Goal: Find specific page/section: Find specific page/section

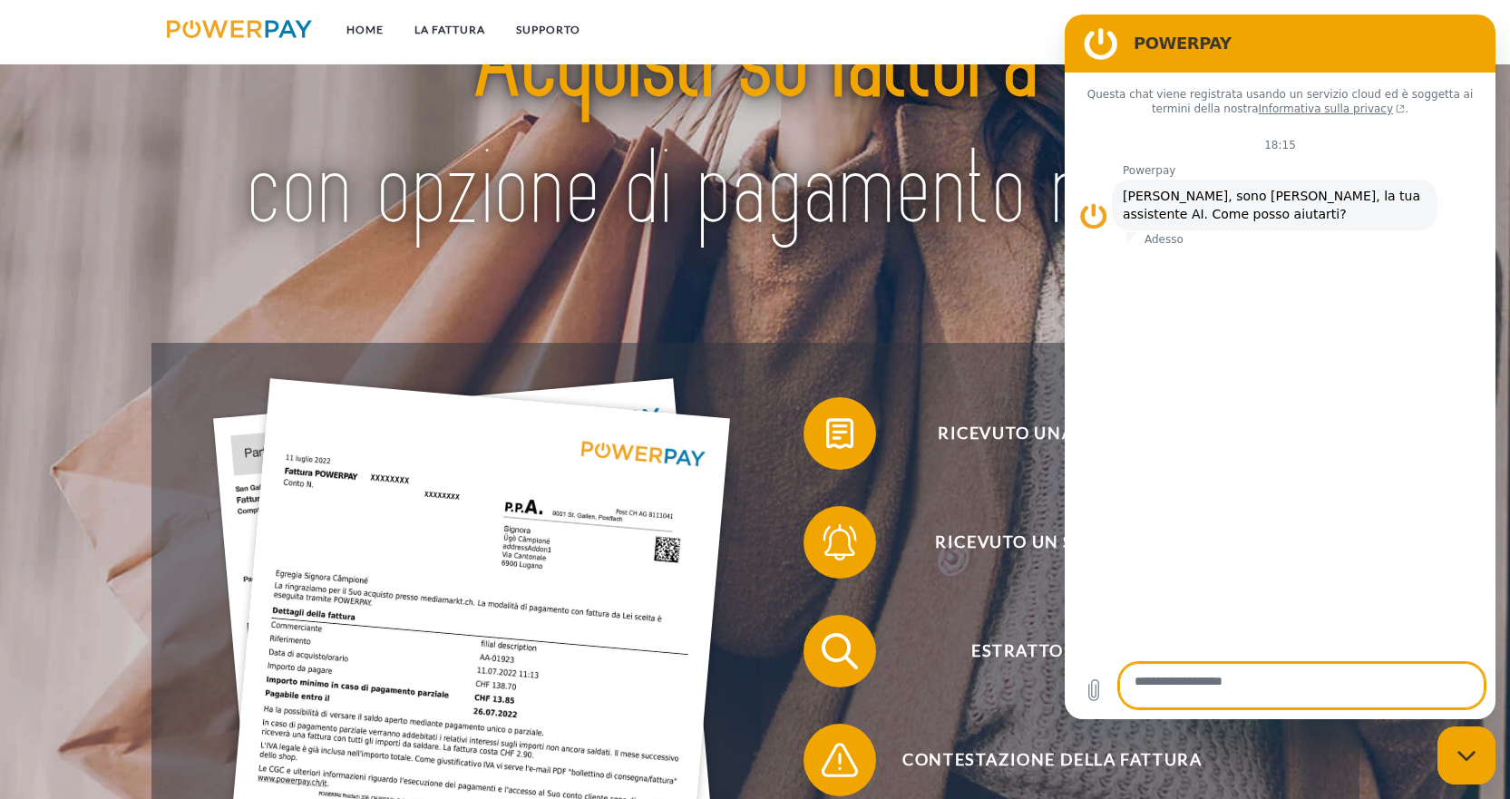
scroll to position [272, 0]
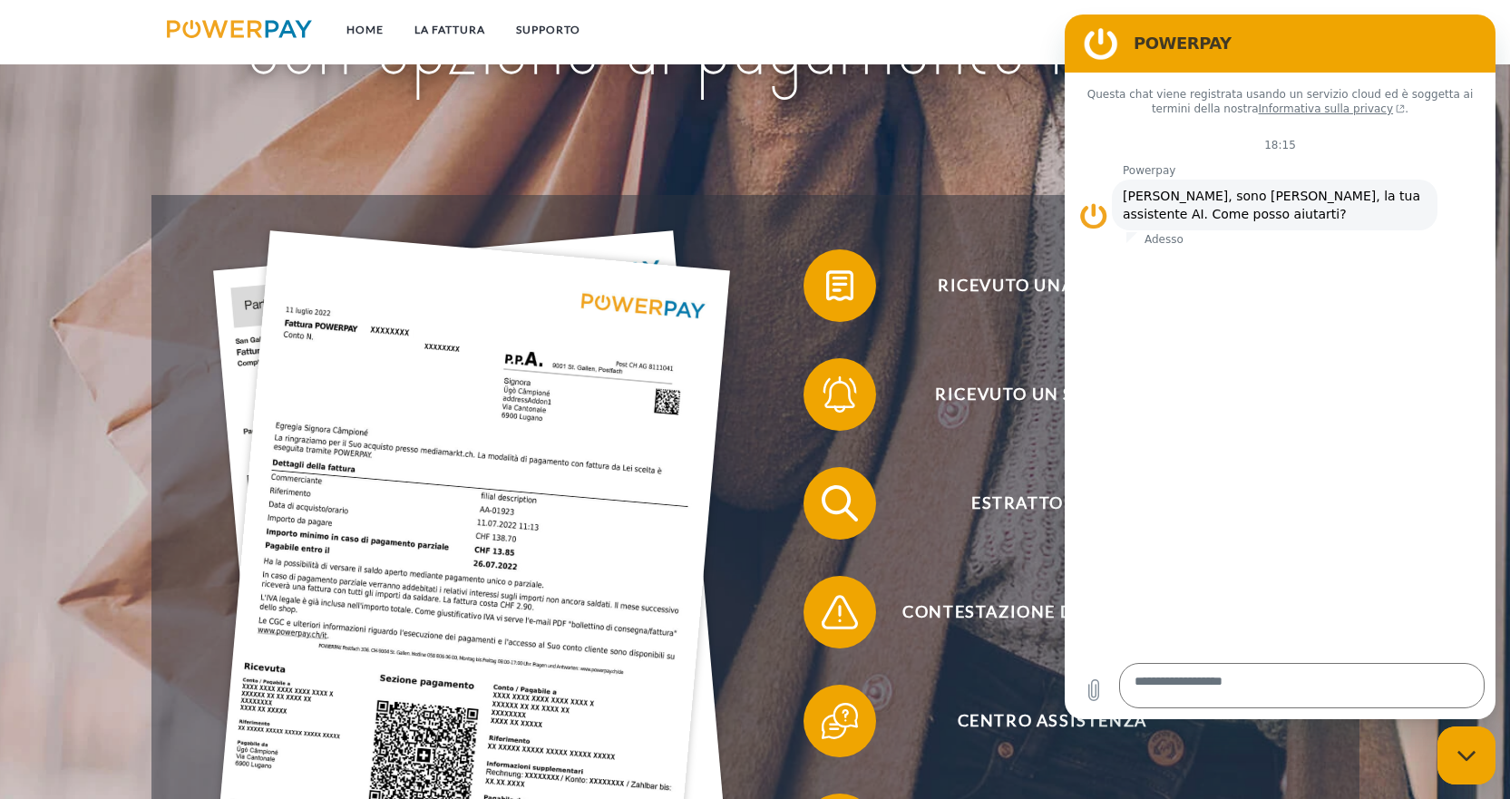
click at [1474, 756] on div "Chiudi la finestra di messaggistica" at bounding box center [1466, 755] width 54 height 54
type textarea "*"
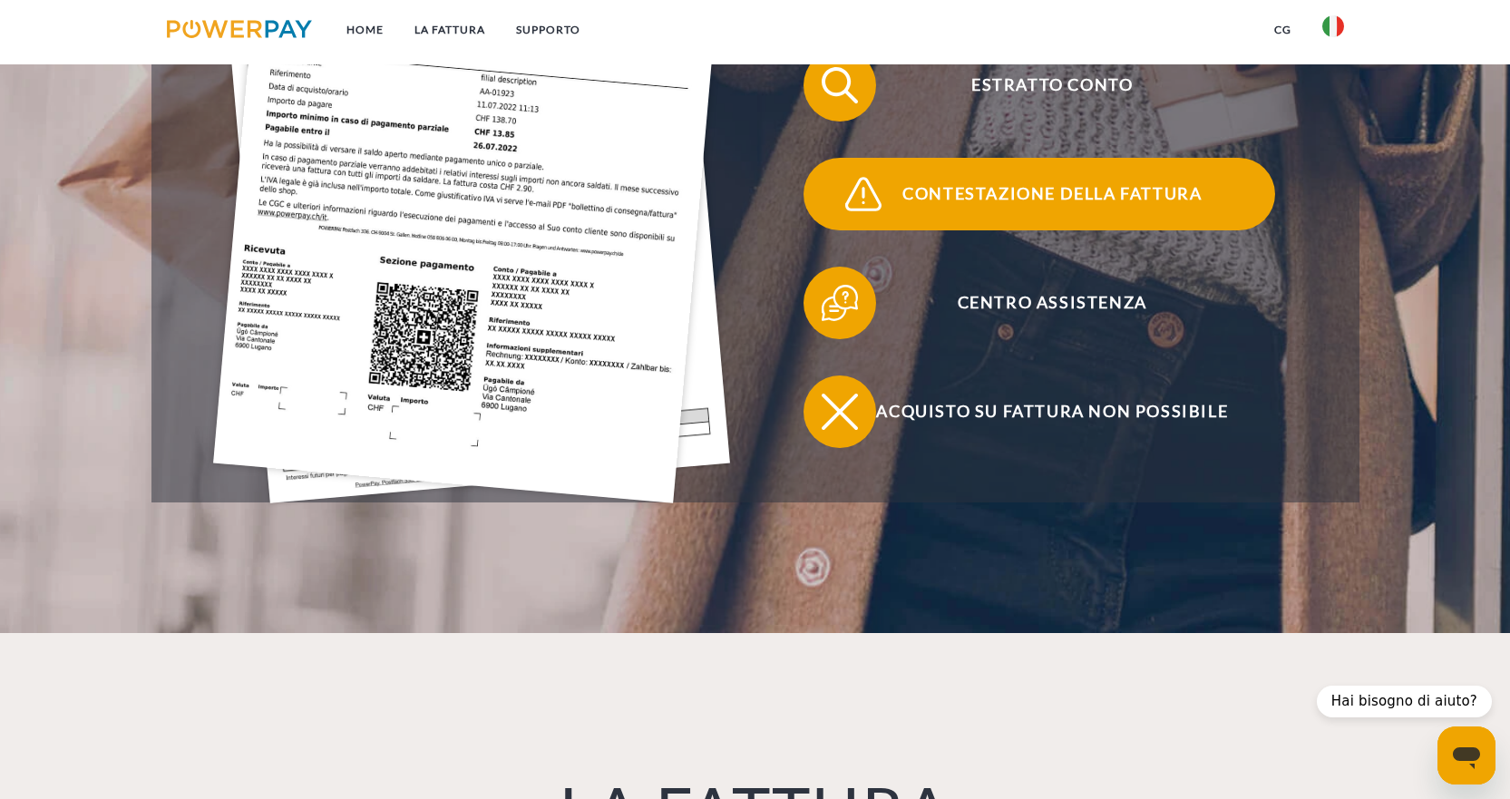
scroll to position [635, 0]
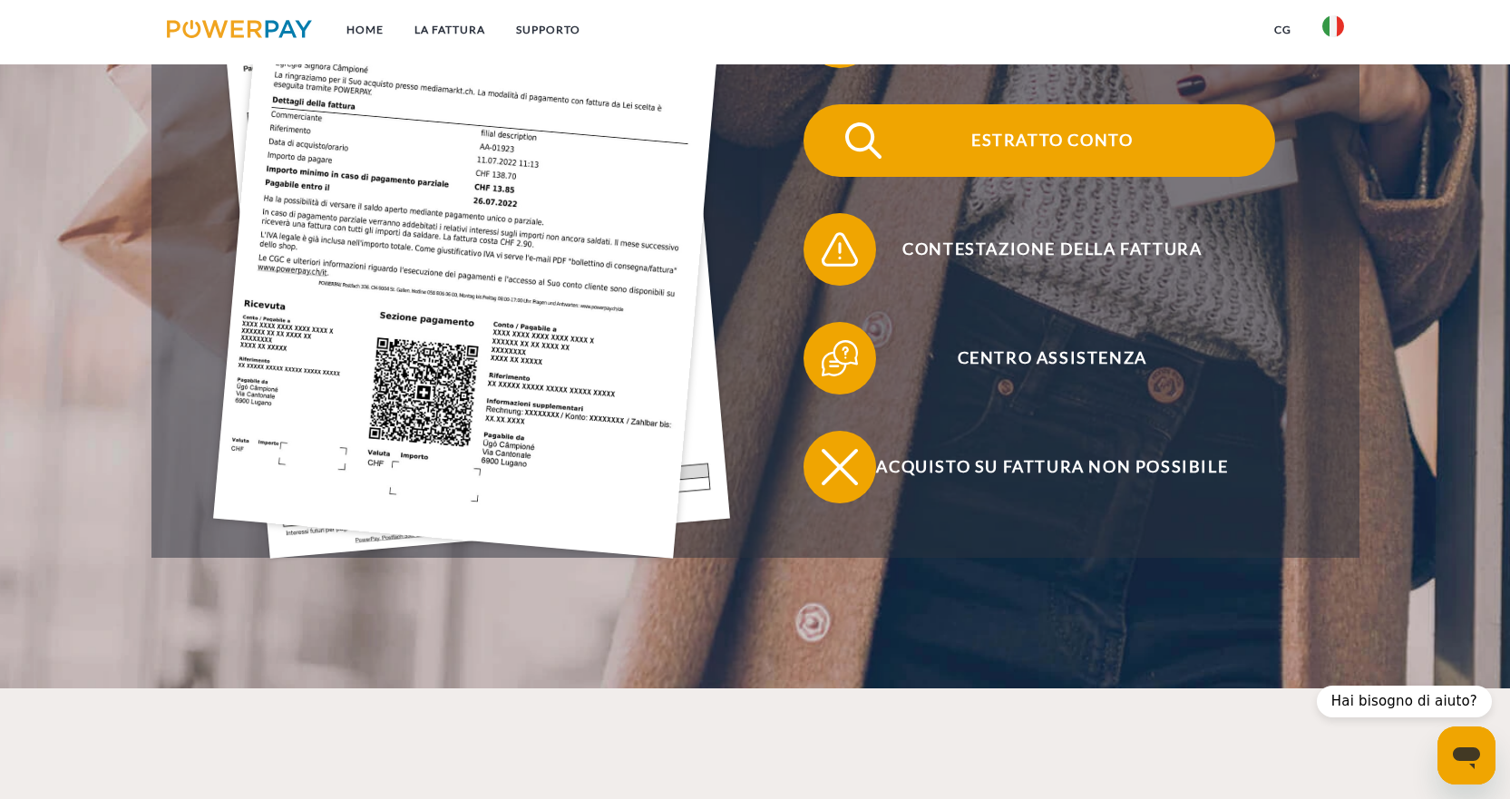
click at [1046, 173] on span "Estratto conto" at bounding box center [1052, 140] width 444 height 73
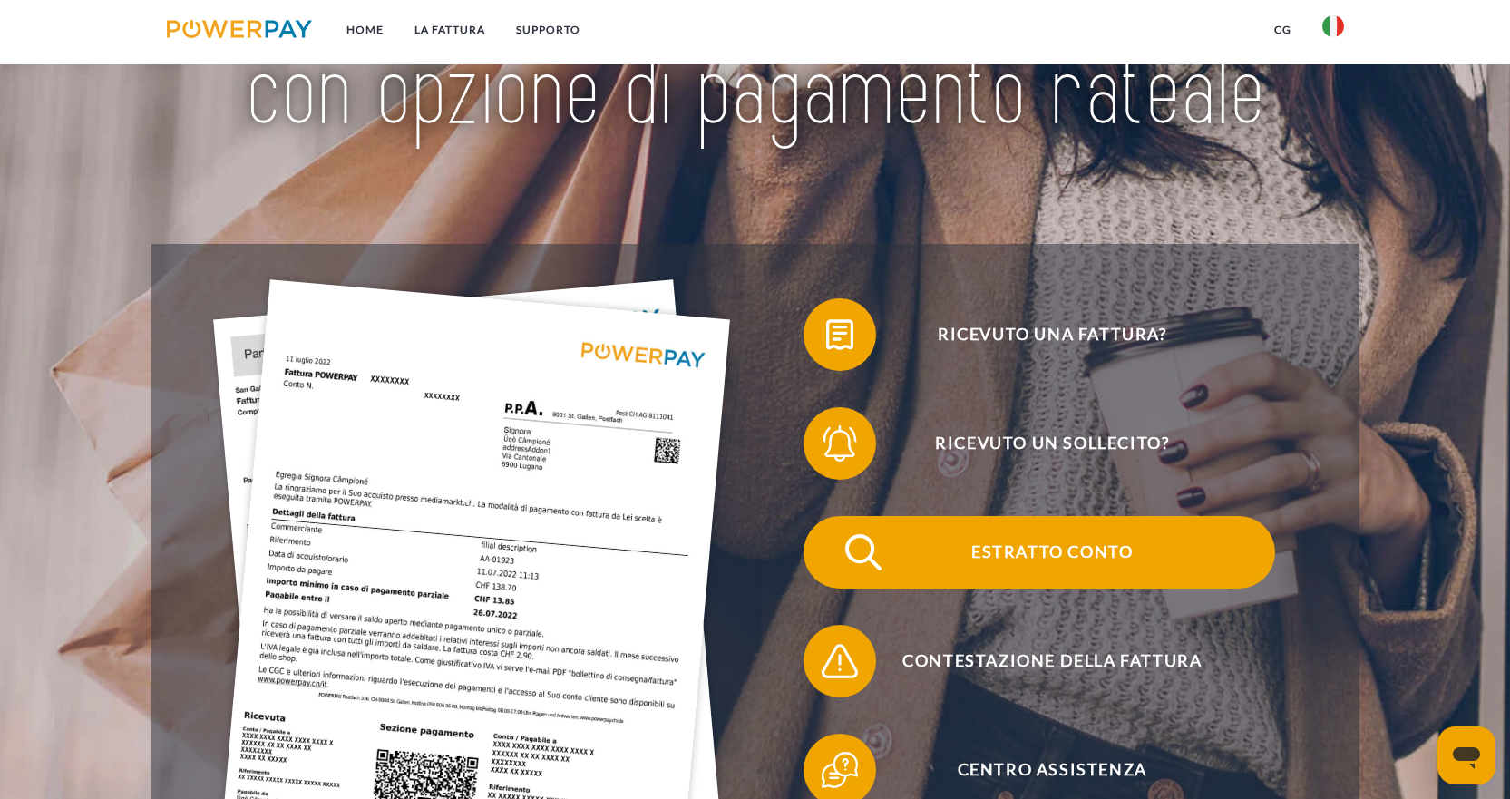
scroll to position [272, 0]
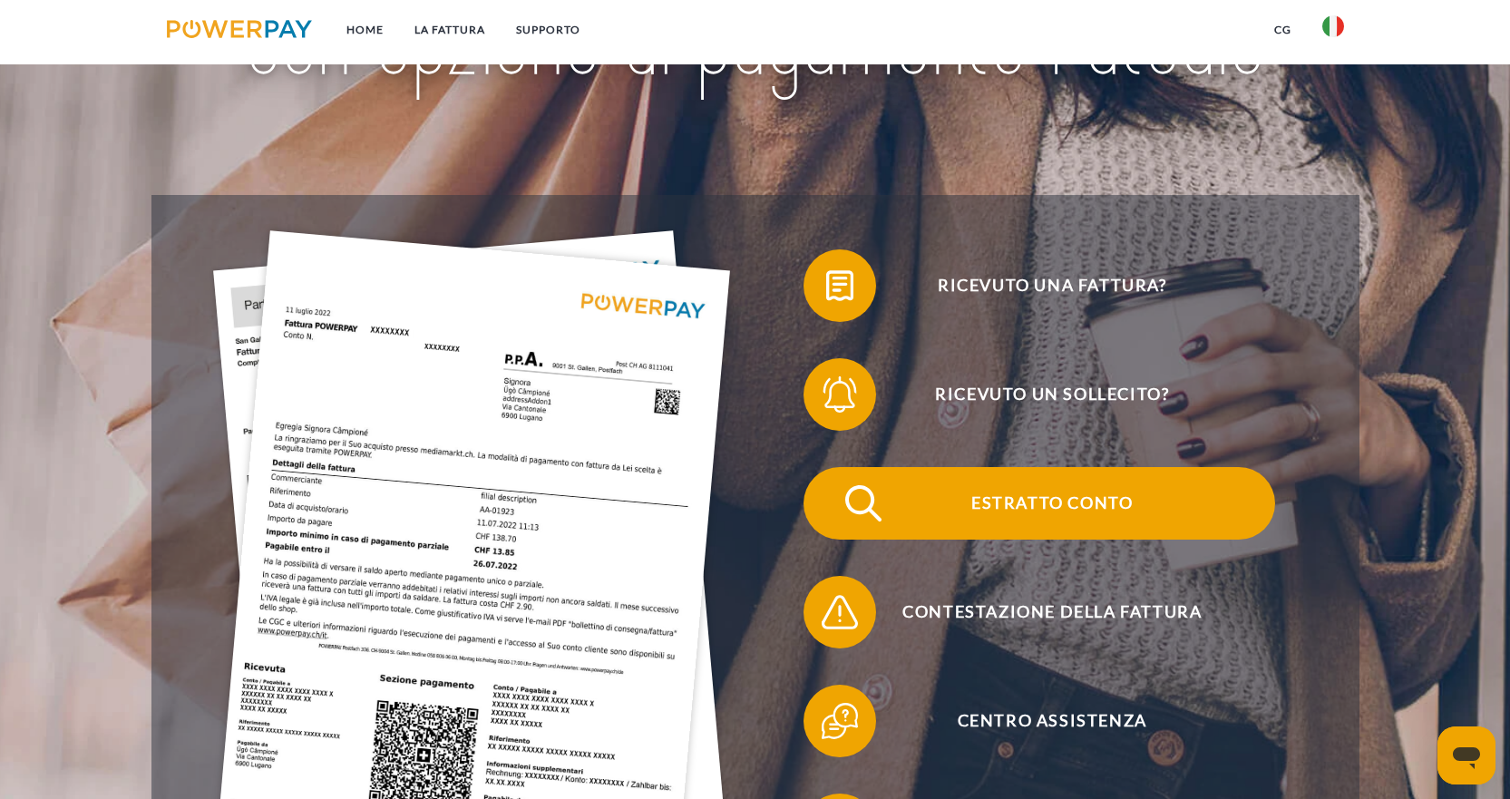
click at [1070, 528] on span "Estratto conto" at bounding box center [1052, 503] width 444 height 73
